Goal: Entertainment & Leisure: Consume media (video, audio)

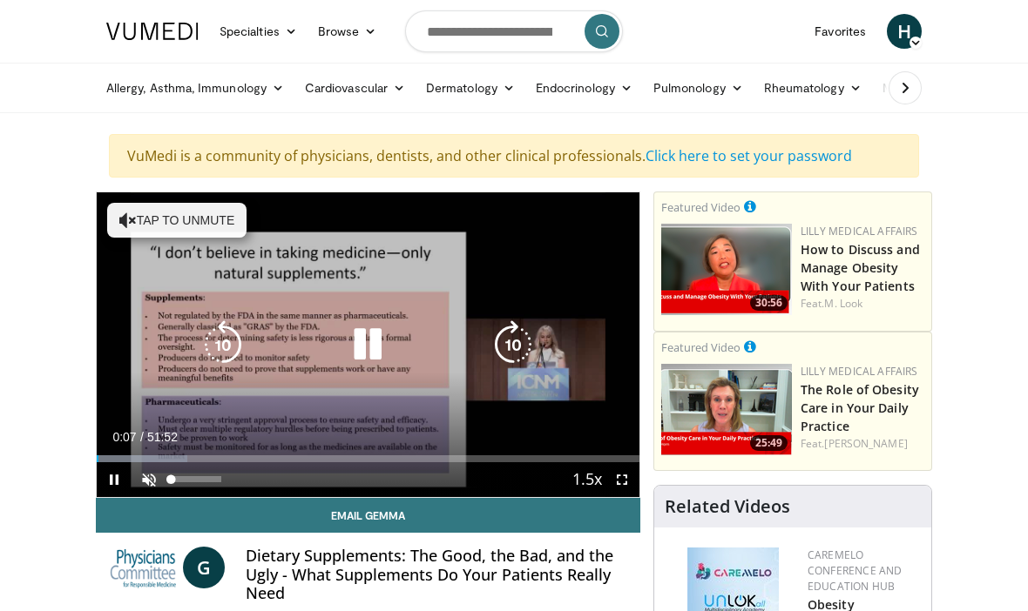
click at [132, 507] on link "Email Gemma" at bounding box center [368, 515] width 544 height 35
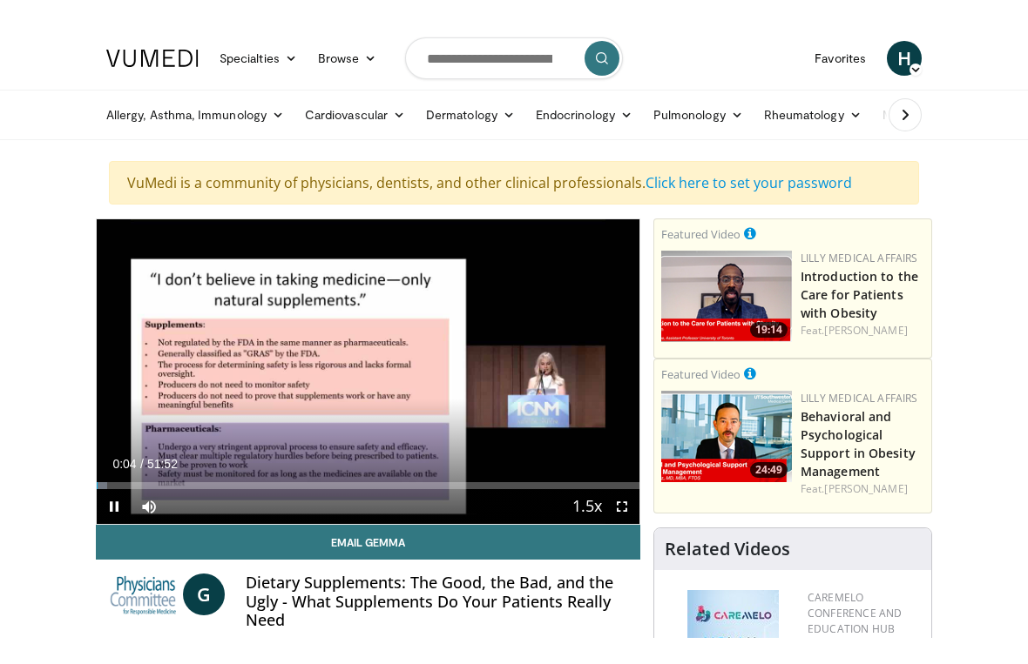
scroll to position [21, 0]
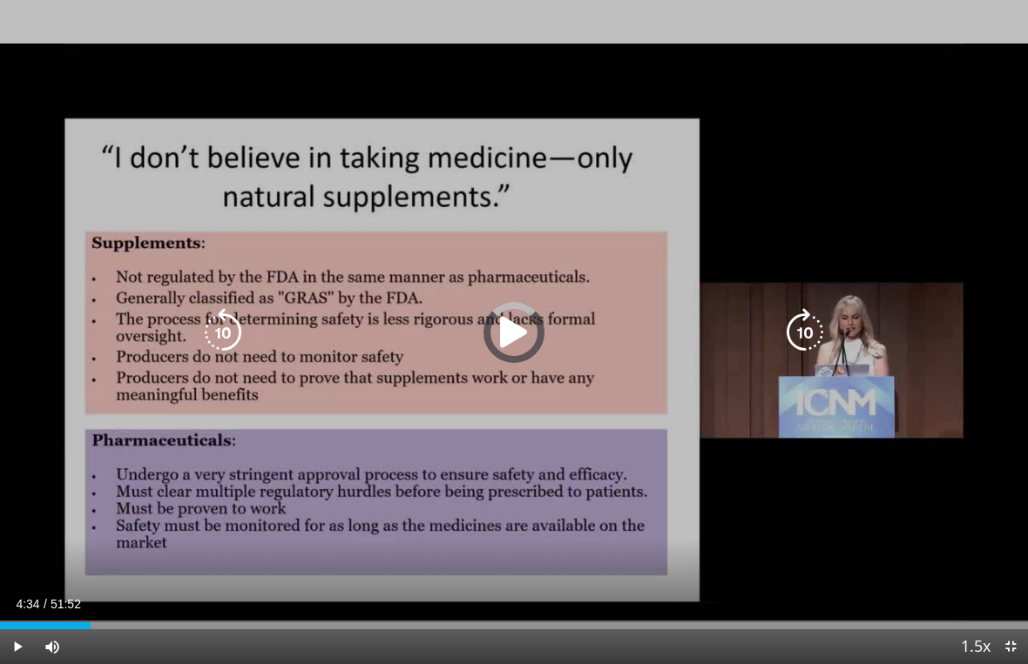
click at [91, 611] on div "Loaded : 1.91%" at bounding box center [514, 626] width 1028 height 7
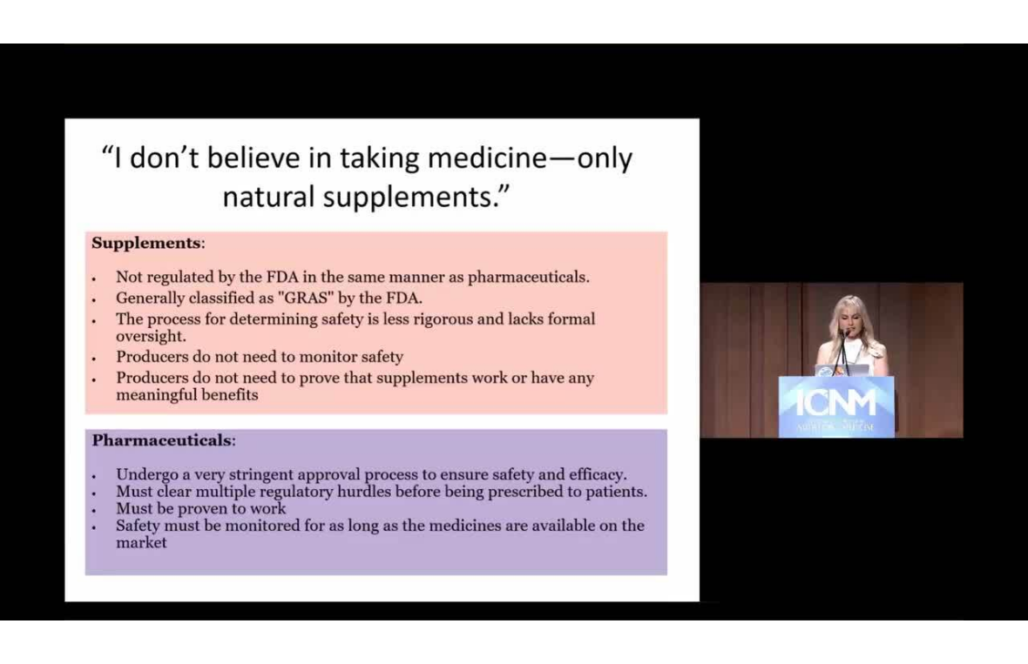
click at [151, 611] on div "Progress Bar" at bounding box center [113, 661] width 226 height 7
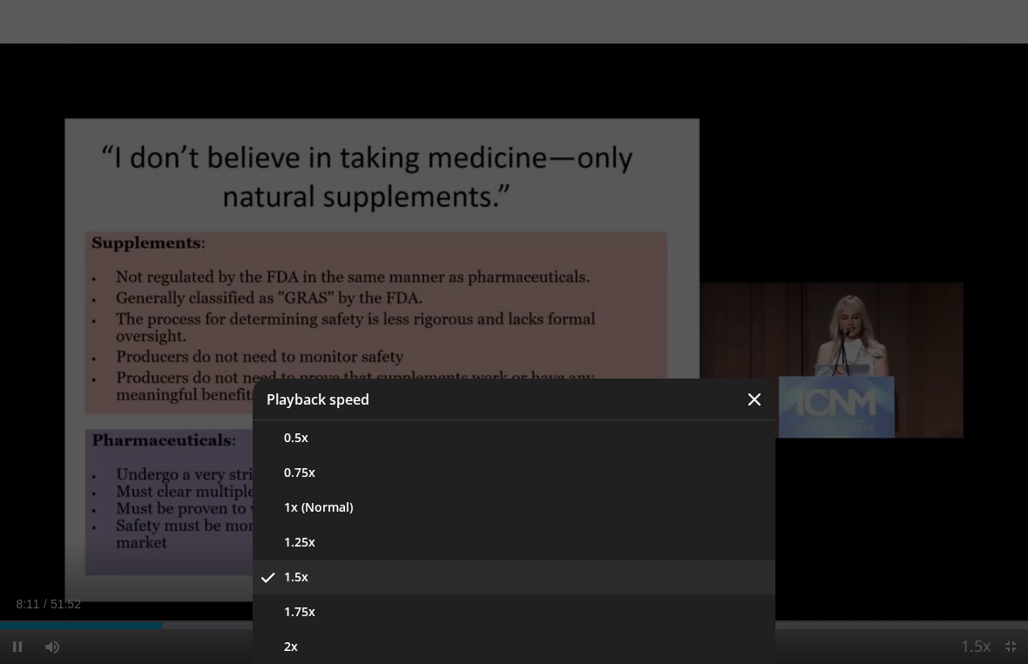
click at [408, 543] on button "1.25x" at bounding box center [514, 542] width 523 height 35
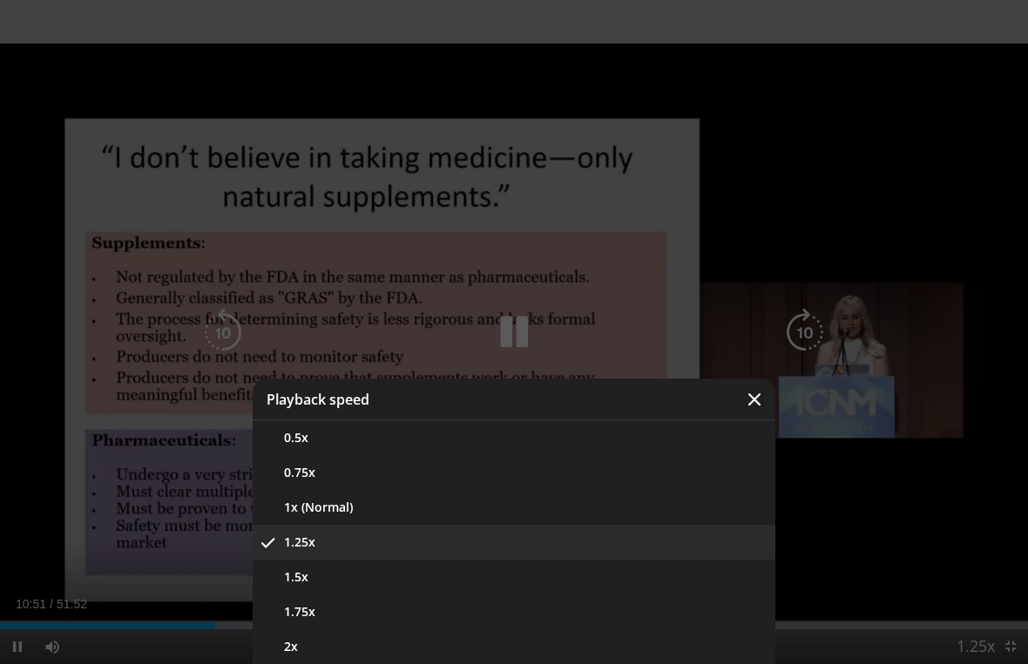
click at [471, 509] on button "1x (Normal)" at bounding box center [514, 507] width 523 height 35
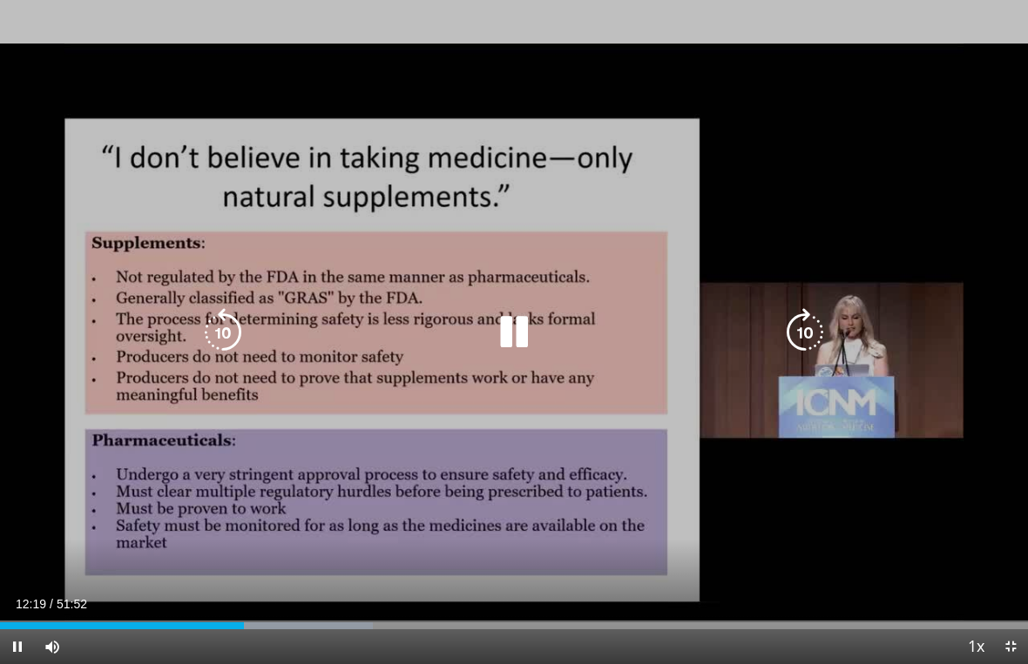
click at [344, 611] on div "Progress Bar" at bounding box center [257, 626] width 232 height 7
click at [442, 611] on div "Progress Bar" at bounding box center [450, 626] width 232 height 7
click at [523, 611] on div "Progress Bar" at bounding box center [450, 626] width 232 height 7
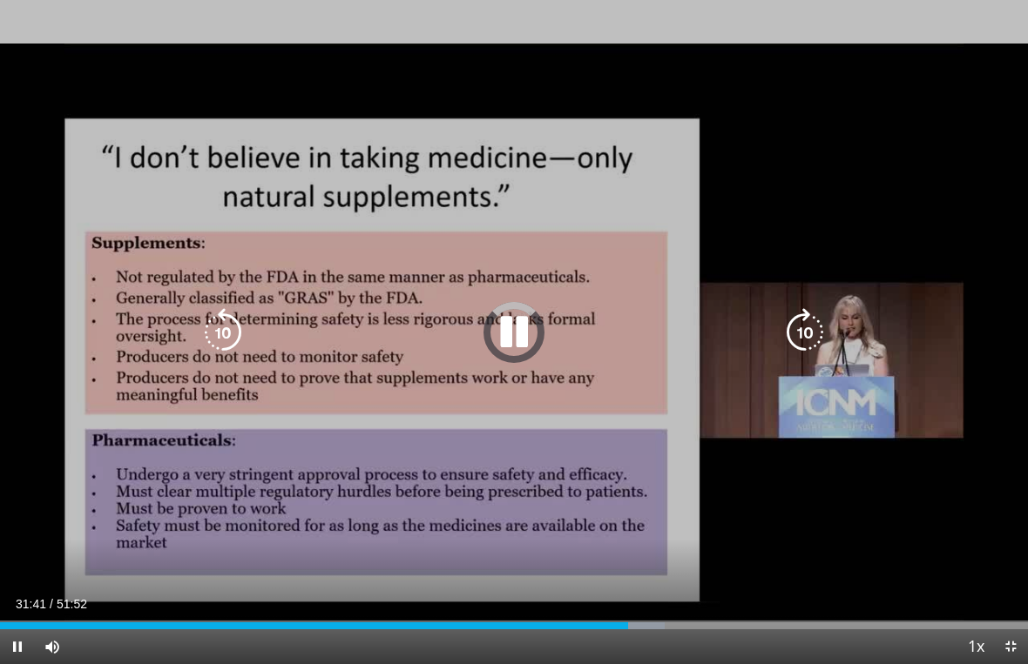
click at [631, 611] on div "Progress Bar" at bounding box center [549, 626] width 232 height 7
click at [712, 611] on div "Progress Bar" at bounding box center [630, 626] width 233 height 7
click at [796, 611] on div "Progress Bar" at bounding box center [736, 626] width 231 height 7
click at [872, 611] on div "Loaded : 91.16%" at bounding box center [514, 621] width 1028 height 17
click at [906, 611] on div "Progress Bar" at bounding box center [915, 626] width 219 height 7
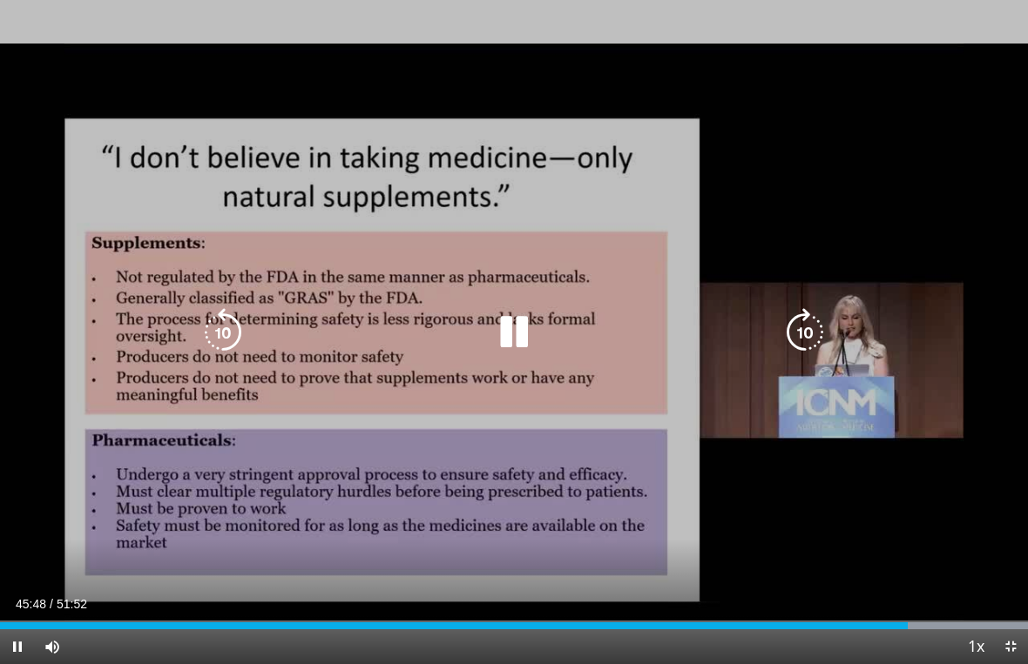
click at [874, 611] on div "Progress Bar" at bounding box center [916, 626] width 219 height 7
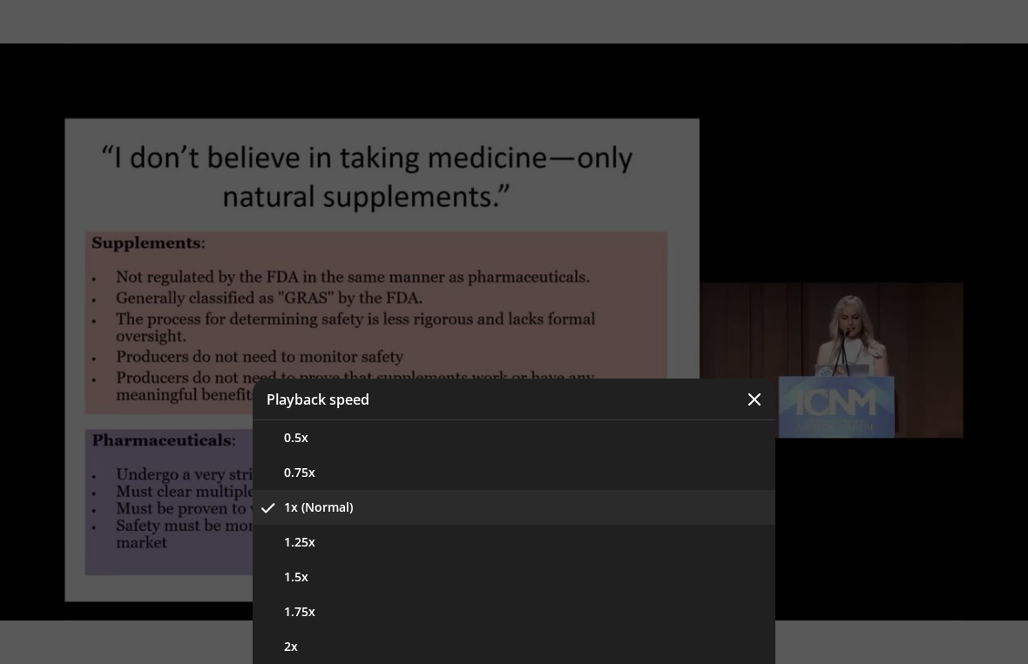
click at [603, 543] on button "1.25x" at bounding box center [514, 542] width 523 height 35
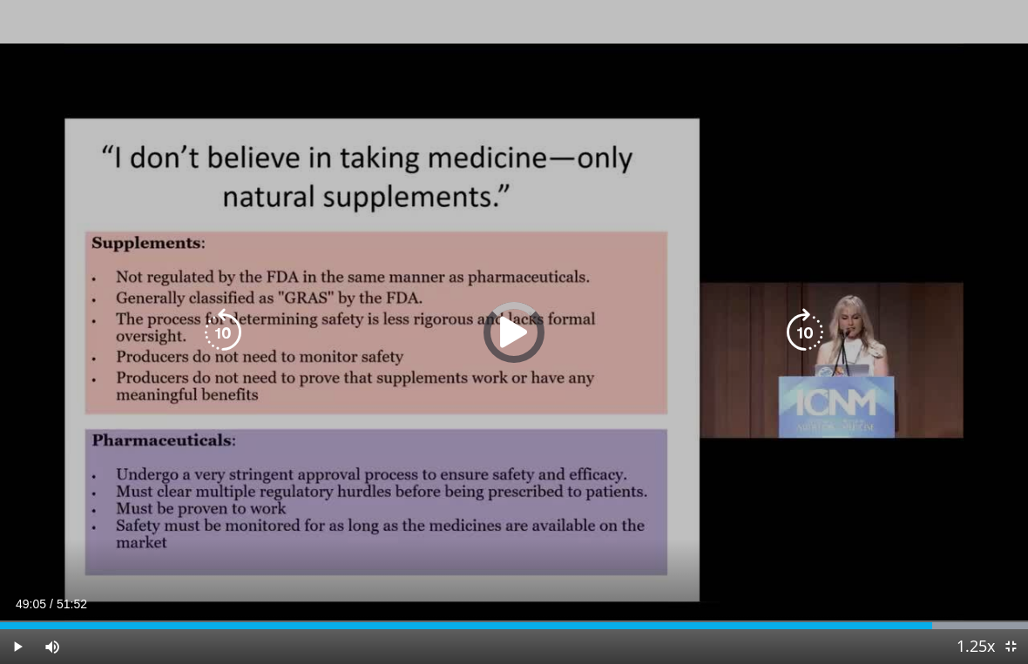
click at [973, 611] on div "Progress Bar" at bounding box center [916, 626] width 219 height 7
click at [504, 347] on icon "Video Player" at bounding box center [513, 332] width 49 height 49
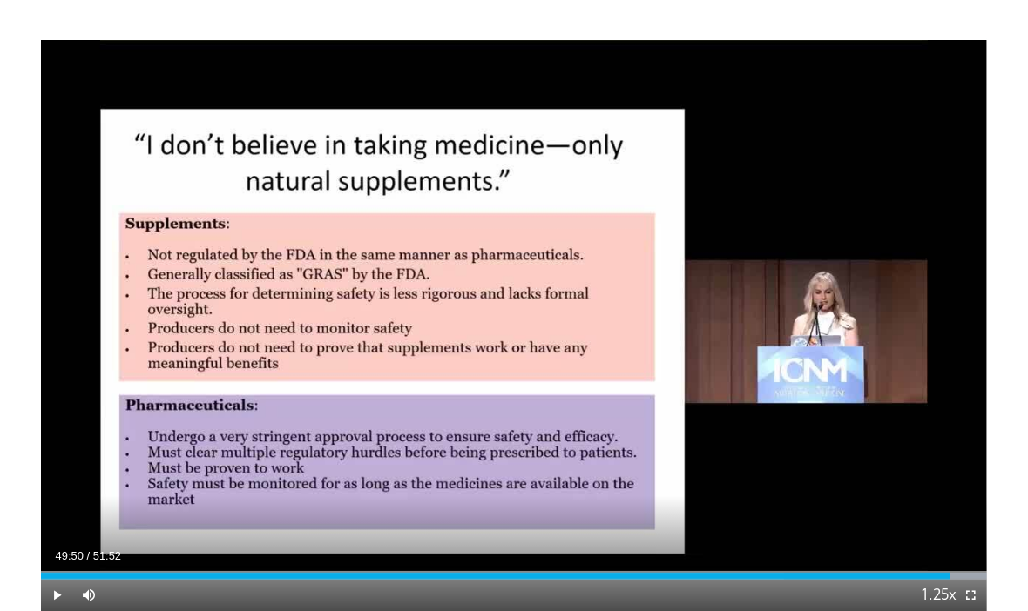
scroll to position [0, 0]
